Goal: Task Accomplishment & Management: Complete application form

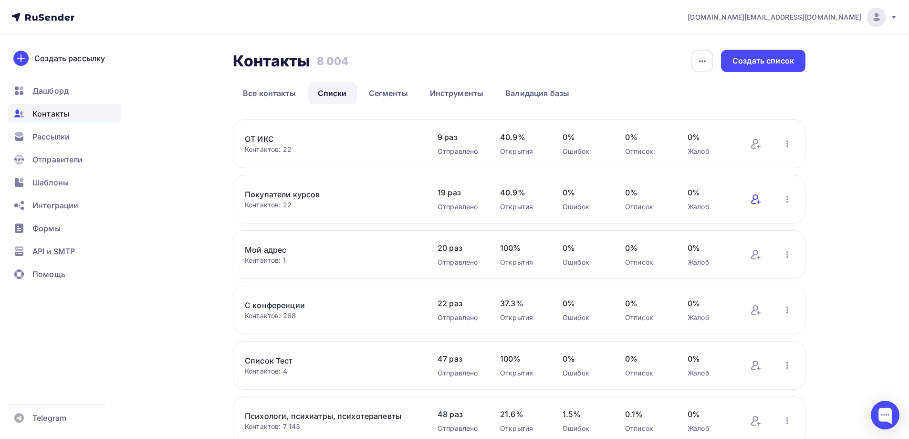
click at [759, 202] on icon at bounding box center [758, 202] width 3 height 0
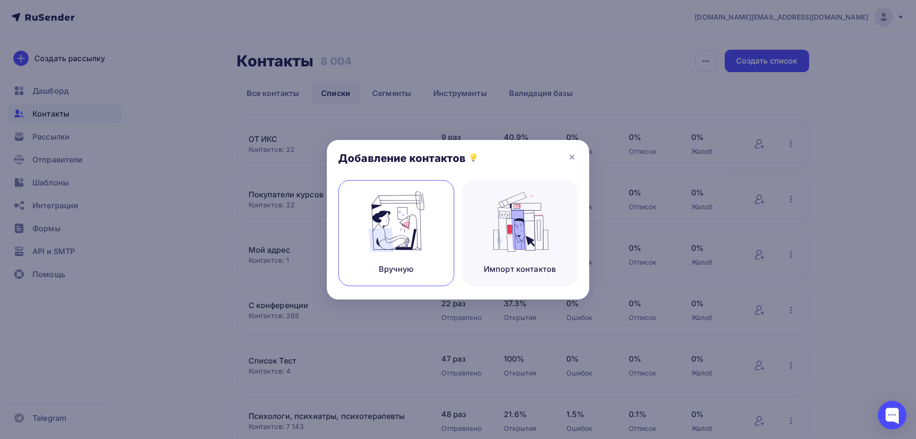
click at [411, 239] on img at bounding box center [397, 221] width 64 height 60
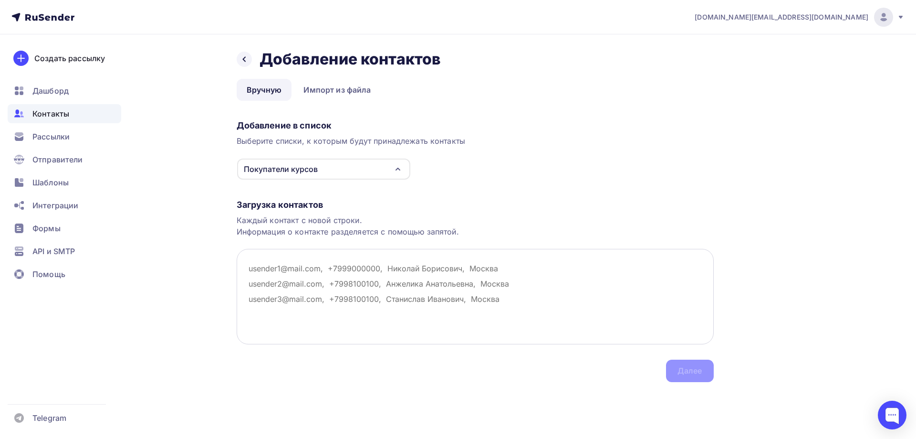
click at [339, 271] on textarea at bounding box center [475, 296] width 477 height 95
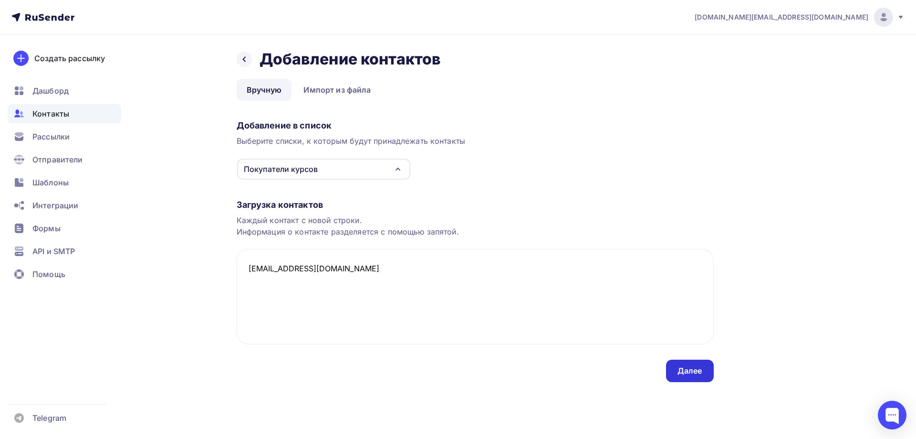
type textarea "[EMAIL_ADDRESS][DOMAIN_NAME]"
click at [691, 371] on div "Далее" at bounding box center [690, 370] width 25 height 11
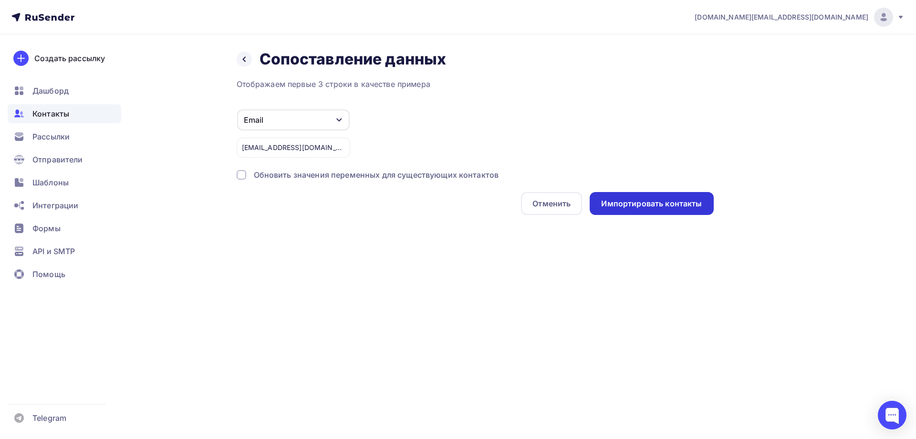
click at [643, 206] on div "Импортировать контакты" at bounding box center [651, 203] width 101 height 11
